Goal: Complete application form: Complete application form

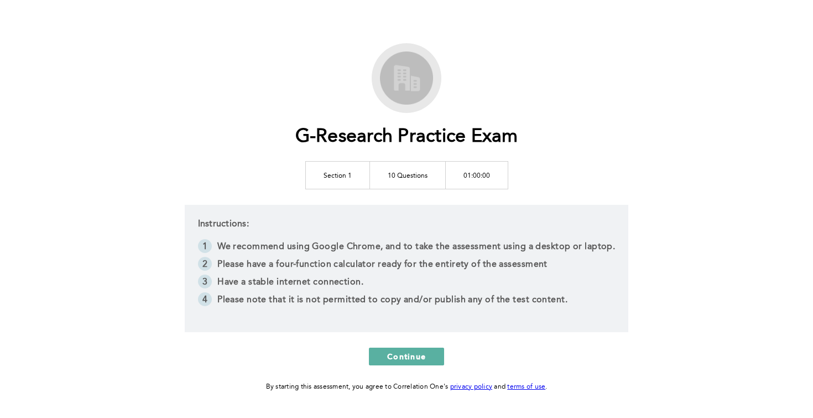
scroll to position [35, 0]
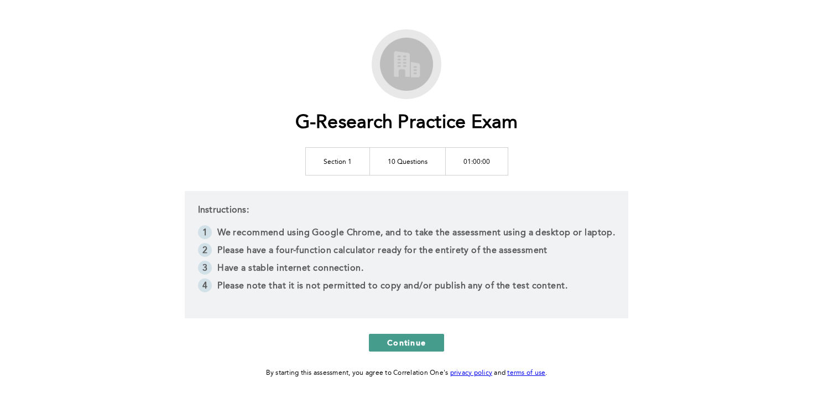
click at [389, 345] on span "Continue" at bounding box center [406, 342] width 39 height 11
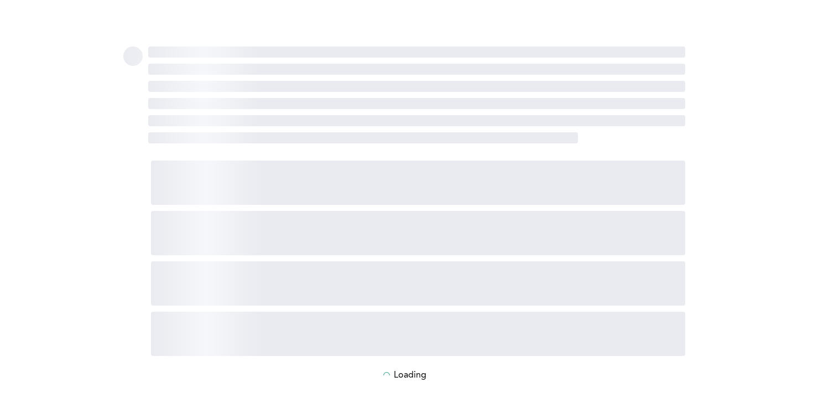
scroll to position [0, 0]
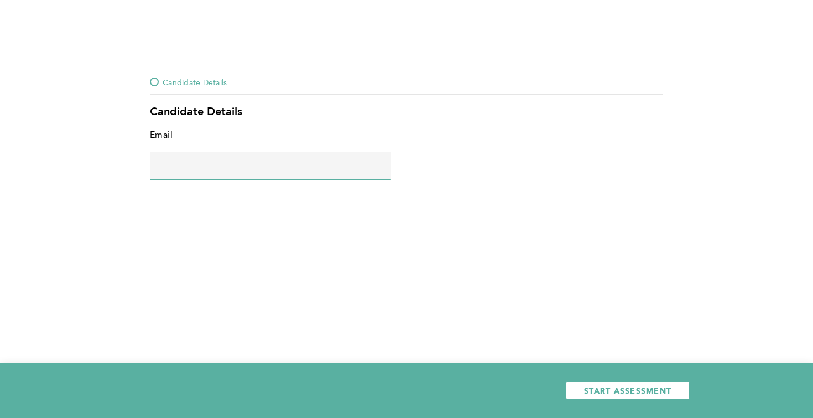
click at [290, 161] on input "text" at bounding box center [270, 165] width 241 height 27
type input "[EMAIL_ADDRESS][DOMAIN_NAME]"
click at [158, 84] on div at bounding box center [154, 81] width 9 height 9
click at [276, 170] on input "[EMAIL_ADDRESS][DOMAIN_NAME]" at bounding box center [270, 165] width 241 height 27
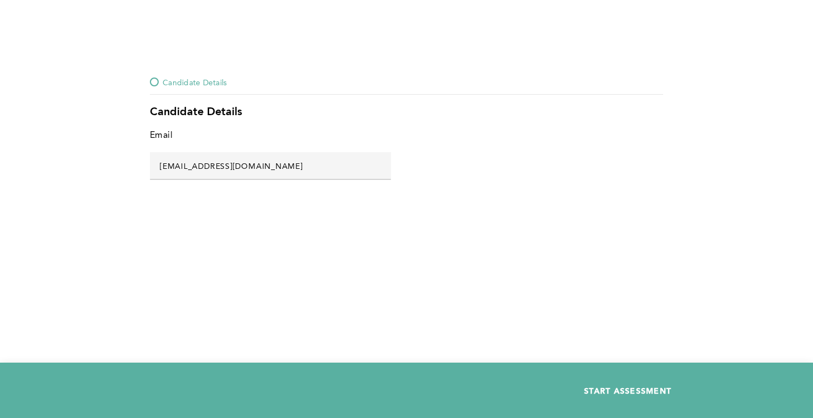
click at [602, 386] on span "START ASSESSMENT" at bounding box center [627, 390] width 87 height 11
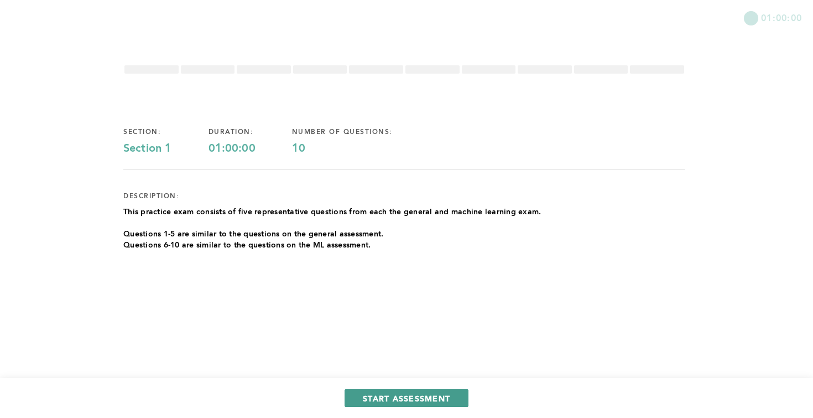
click at [418, 394] on span "START ASSESSMENT" at bounding box center [406, 398] width 87 height 11
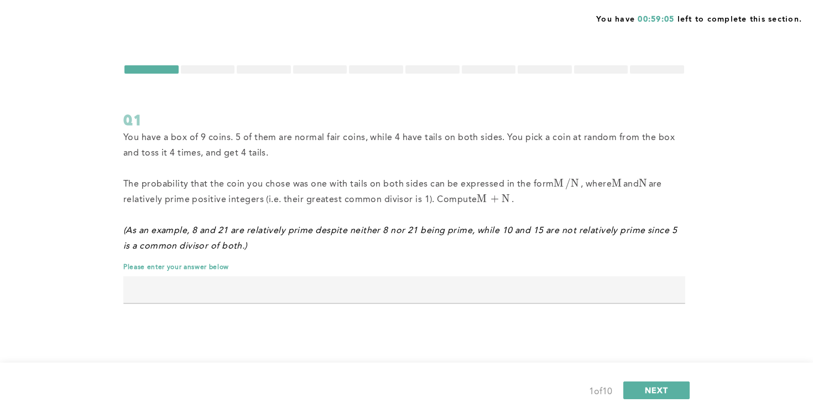
click at [389, 290] on input "text" at bounding box center [404, 289] width 562 height 27
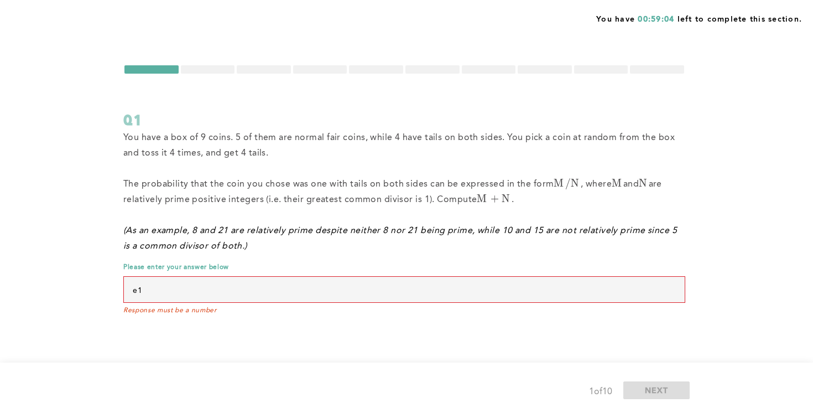
type input "e"
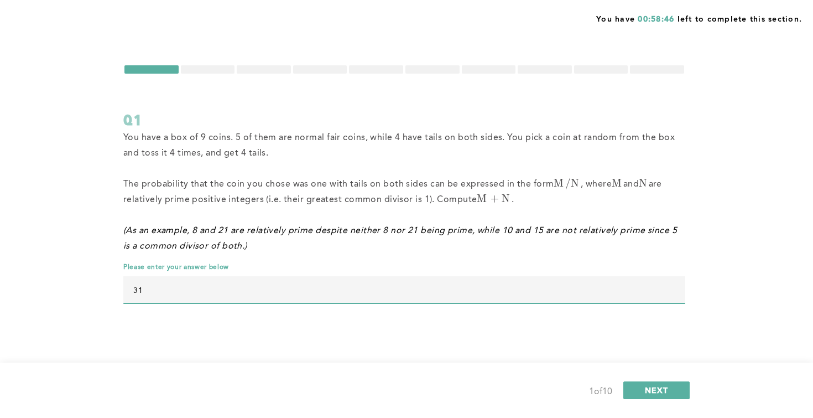
type input "3"
type input "1"
type input "133"
click at [664, 392] on span "NEXT" at bounding box center [657, 389] width 24 height 11
